Goal: Entertainment & Leisure: Consume media (video, audio)

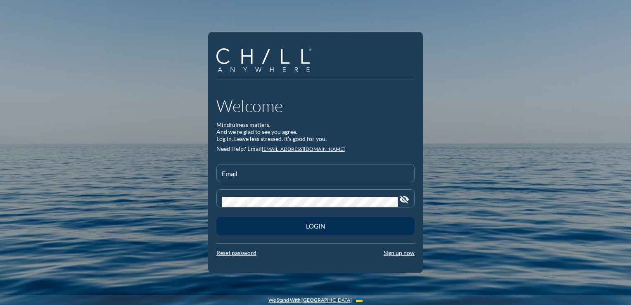
type input "[EMAIL_ADDRESS][DOMAIN_NAME]"
click at [296, 226] on div "Login" at bounding box center [315, 225] width 169 height 7
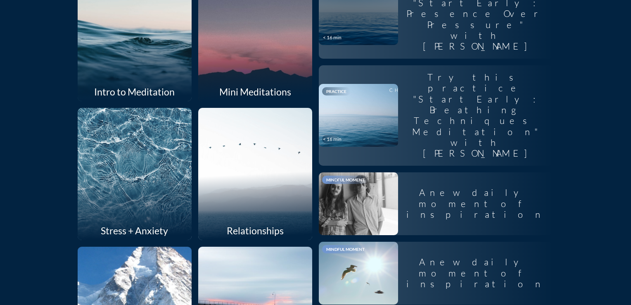
scroll to position [165, 0]
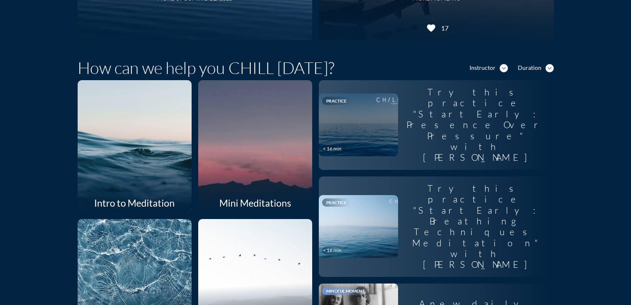
click at [256, 123] on div at bounding box center [254, 146] width 121 height 140
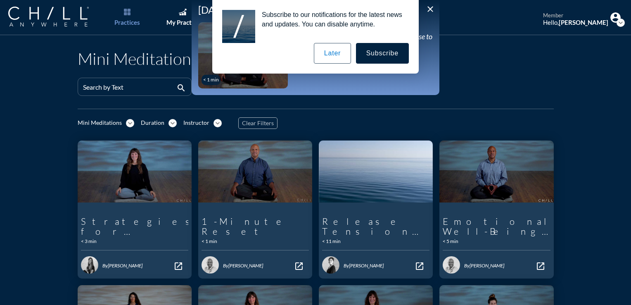
click at [428, 9] on div "Subscribe to our notifications for the latest news and updates. You can disable…" at bounding box center [315, 36] width 631 height 73
click at [337, 59] on button "Later" at bounding box center [332, 53] width 37 height 21
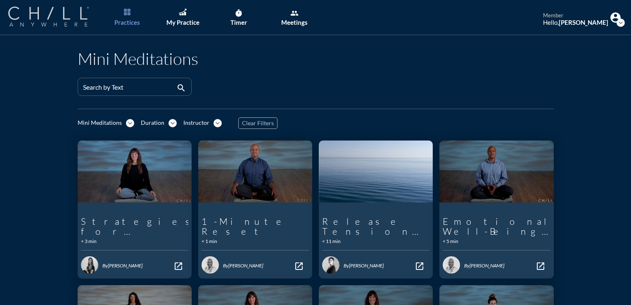
click at [76, 19] on img at bounding box center [48, 17] width 80 height 20
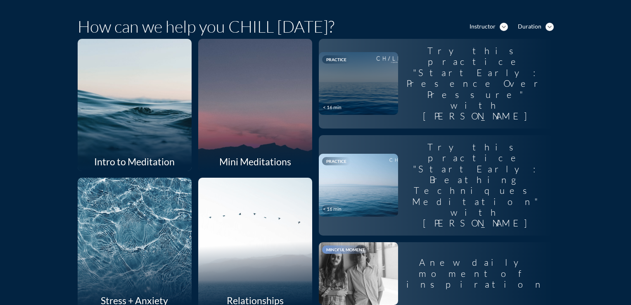
scroll to position [248, 0]
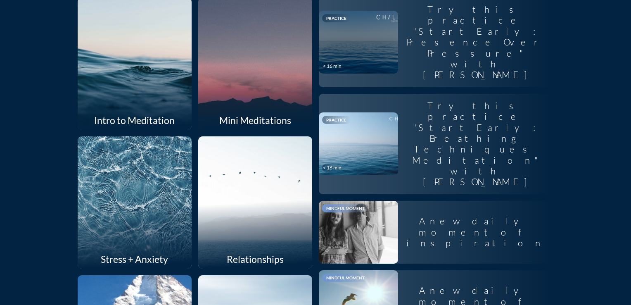
click at [217, 88] on div at bounding box center [254, 63] width 121 height 140
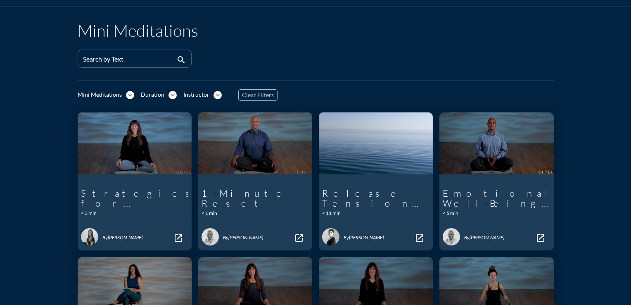
scroll to position [41, 0]
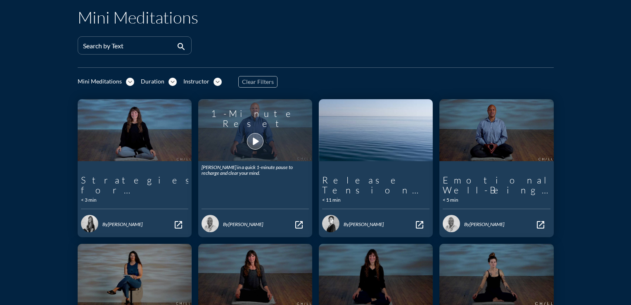
click at [251, 140] on icon "play_arrow" at bounding box center [255, 141] width 14 height 14
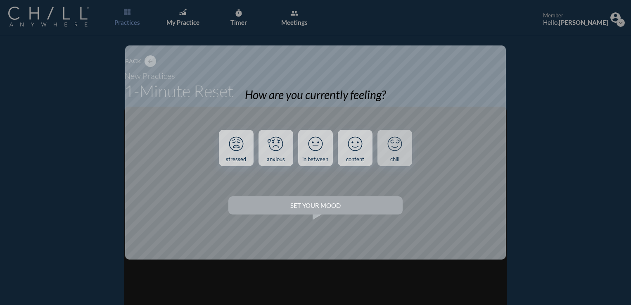
click at [385, 150] on icon at bounding box center [394, 143] width 21 height 21
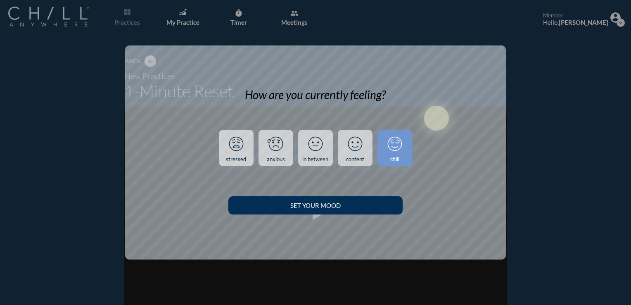
click at [302, 197] on button "Set your Mood" at bounding box center [315, 205] width 174 height 18
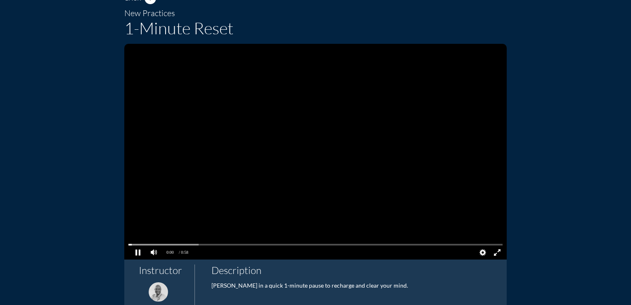
scroll to position [83, 0]
